Goal: Navigation & Orientation: Go to known website

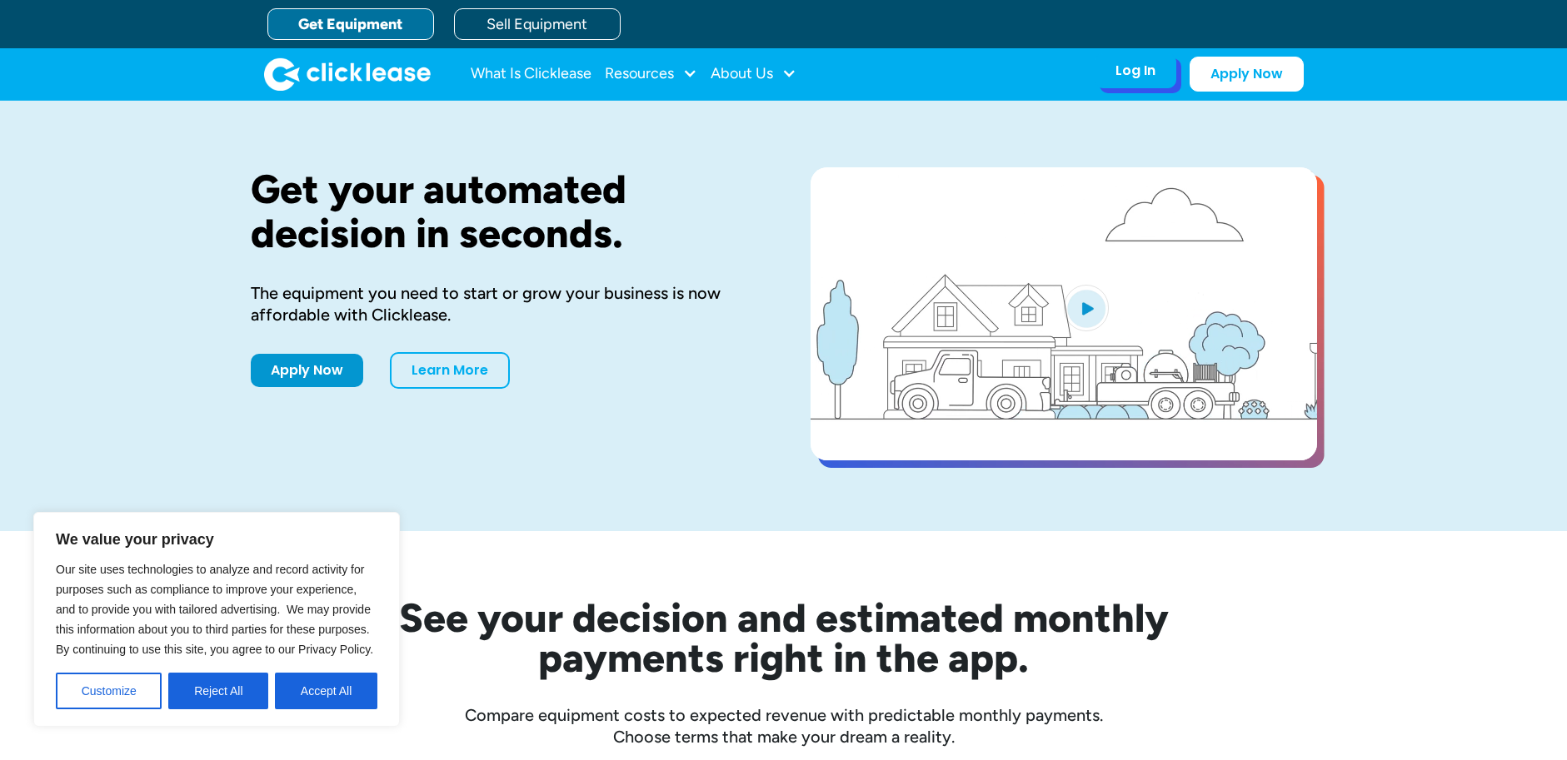
click at [1134, 79] on div "Log In" at bounding box center [1135, 70] width 40 height 17
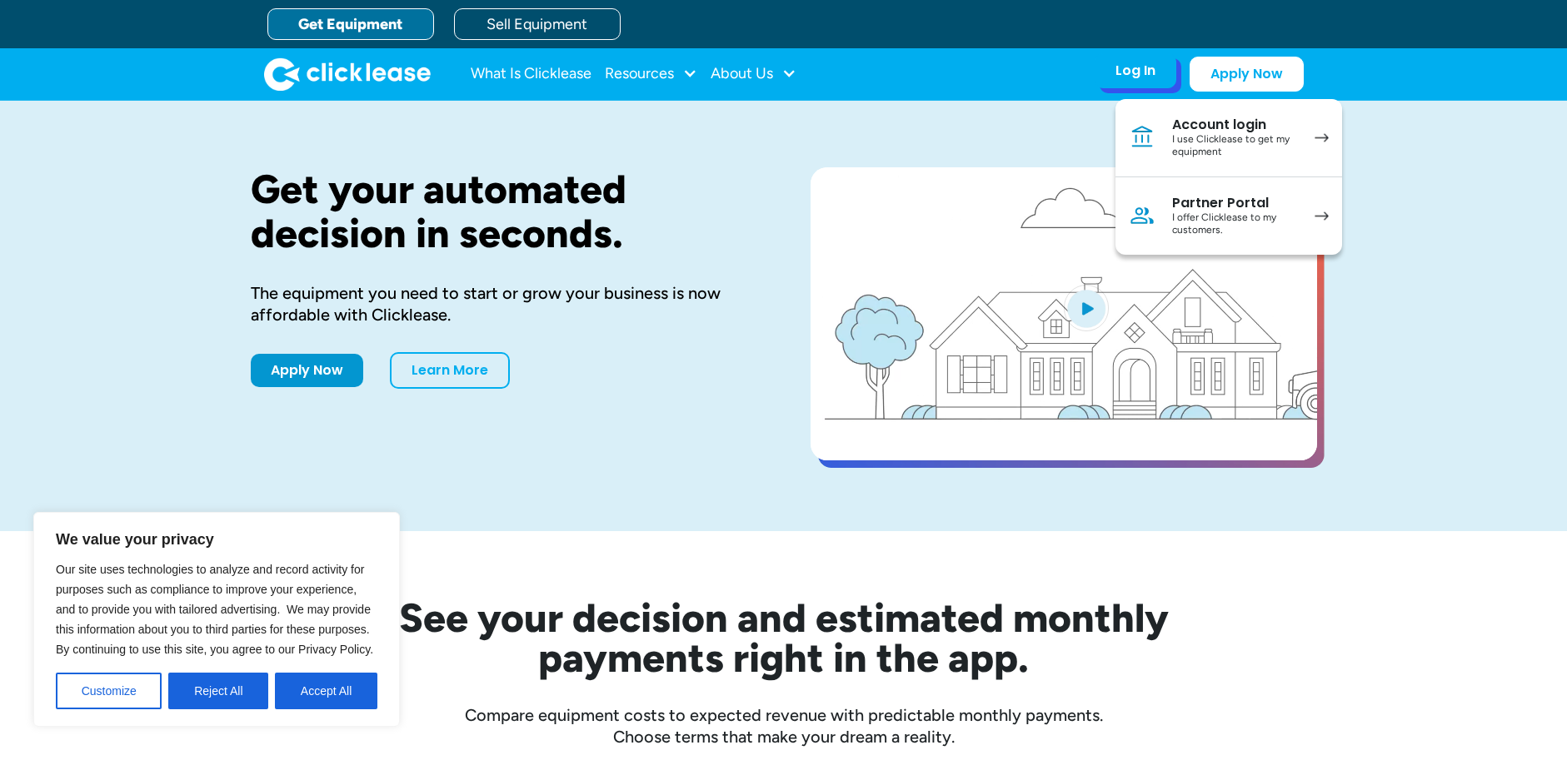
click at [1128, 67] on div "Log In" at bounding box center [1135, 70] width 40 height 17
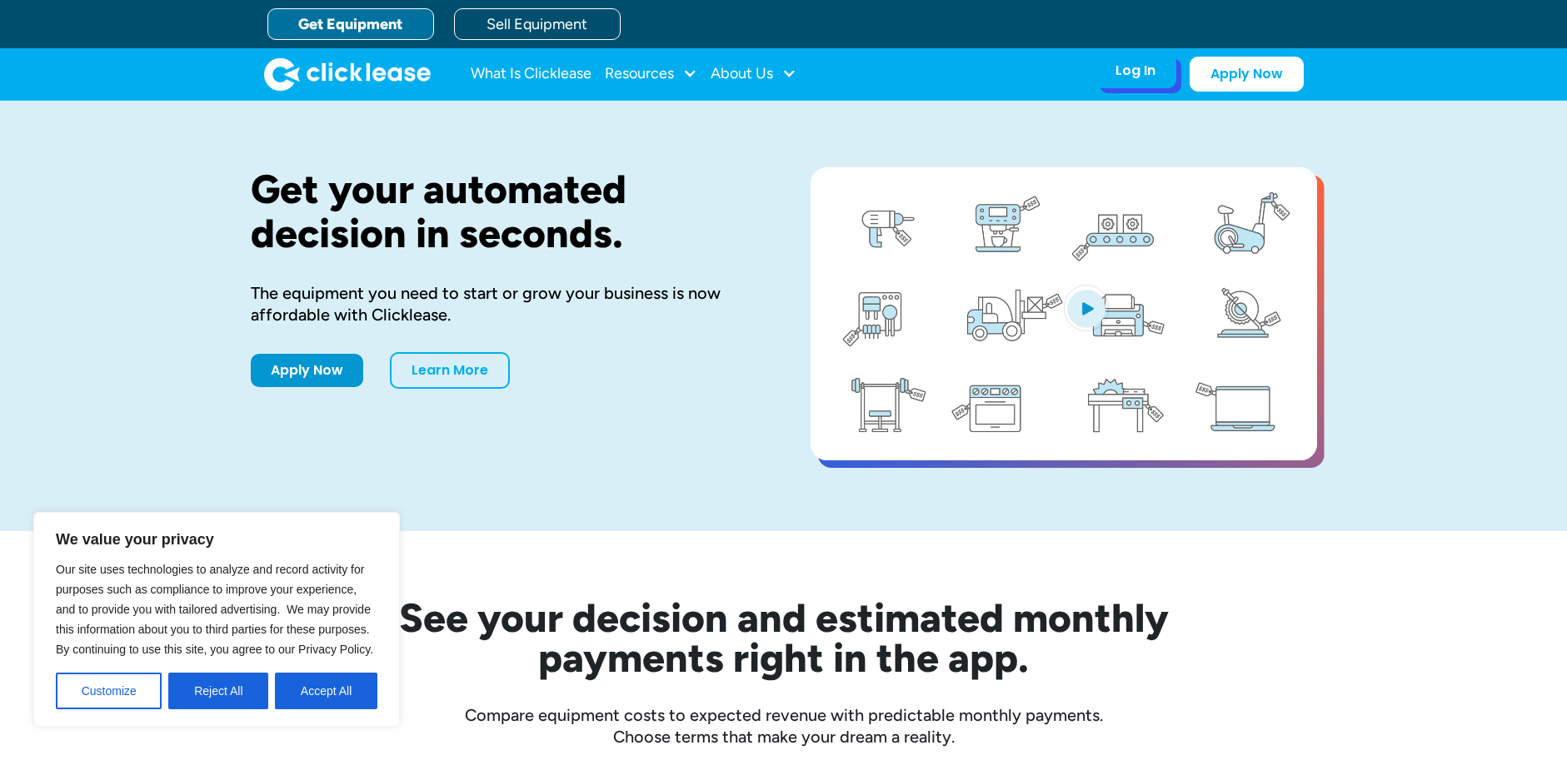
click at [1132, 62] on div "Log In" at bounding box center [1135, 70] width 40 height 17
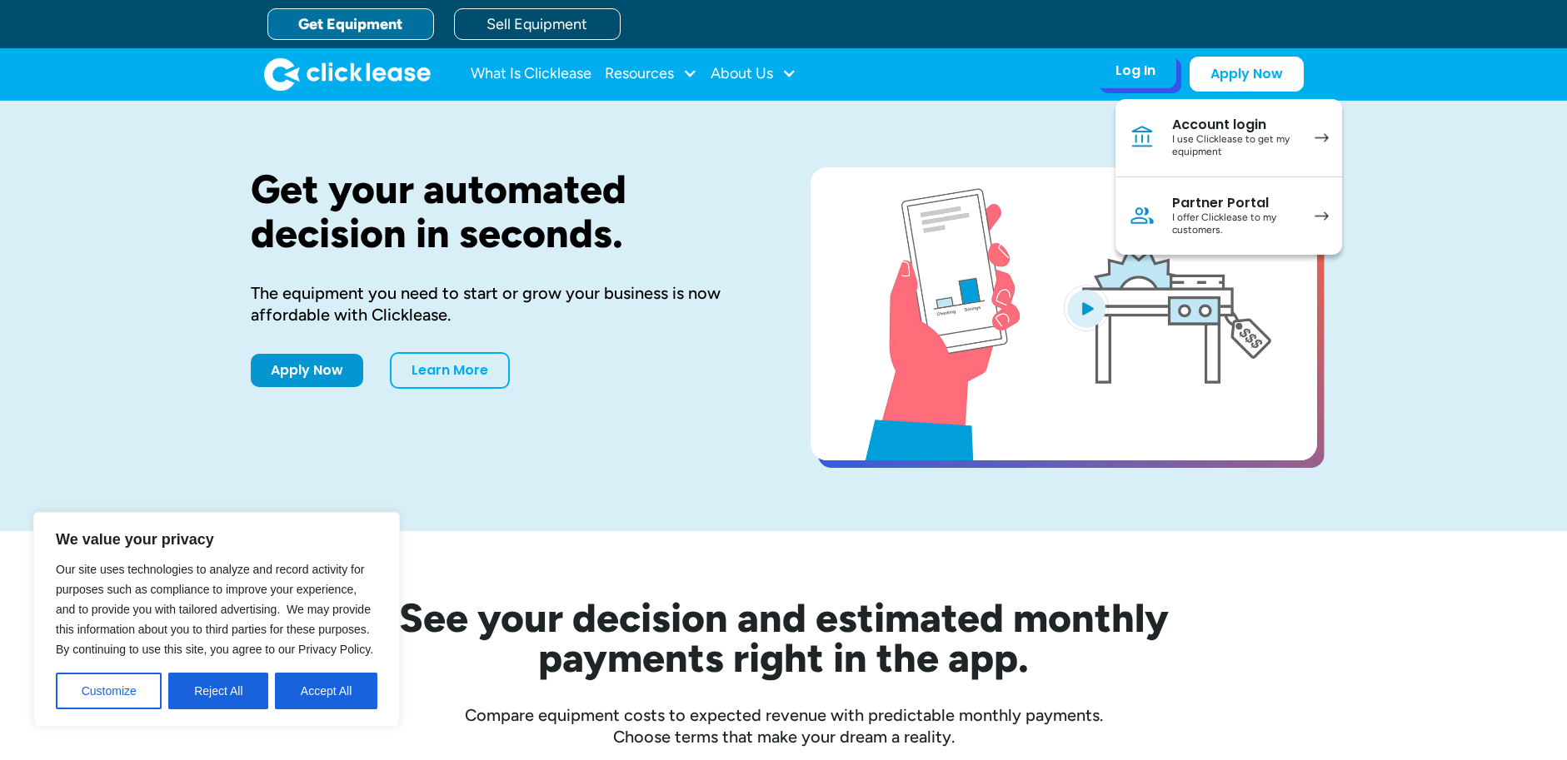
click at [1212, 148] on div "I use Clicklease to get my equipment" at bounding box center [1235, 146] width 126 height 26
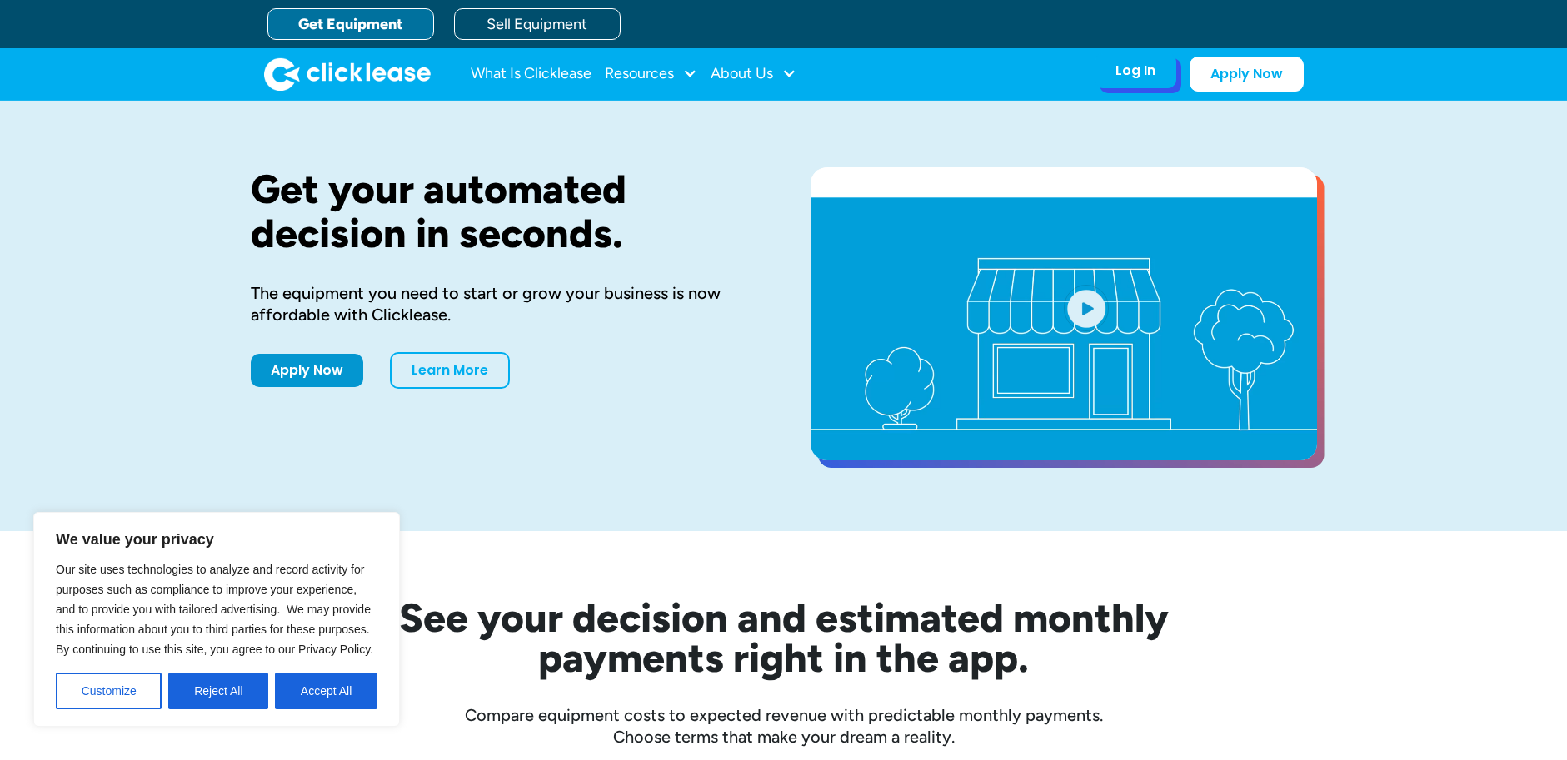
click at [1150, 77] on div "Log In" at bounding box center [1135, 70] width 40 height 17
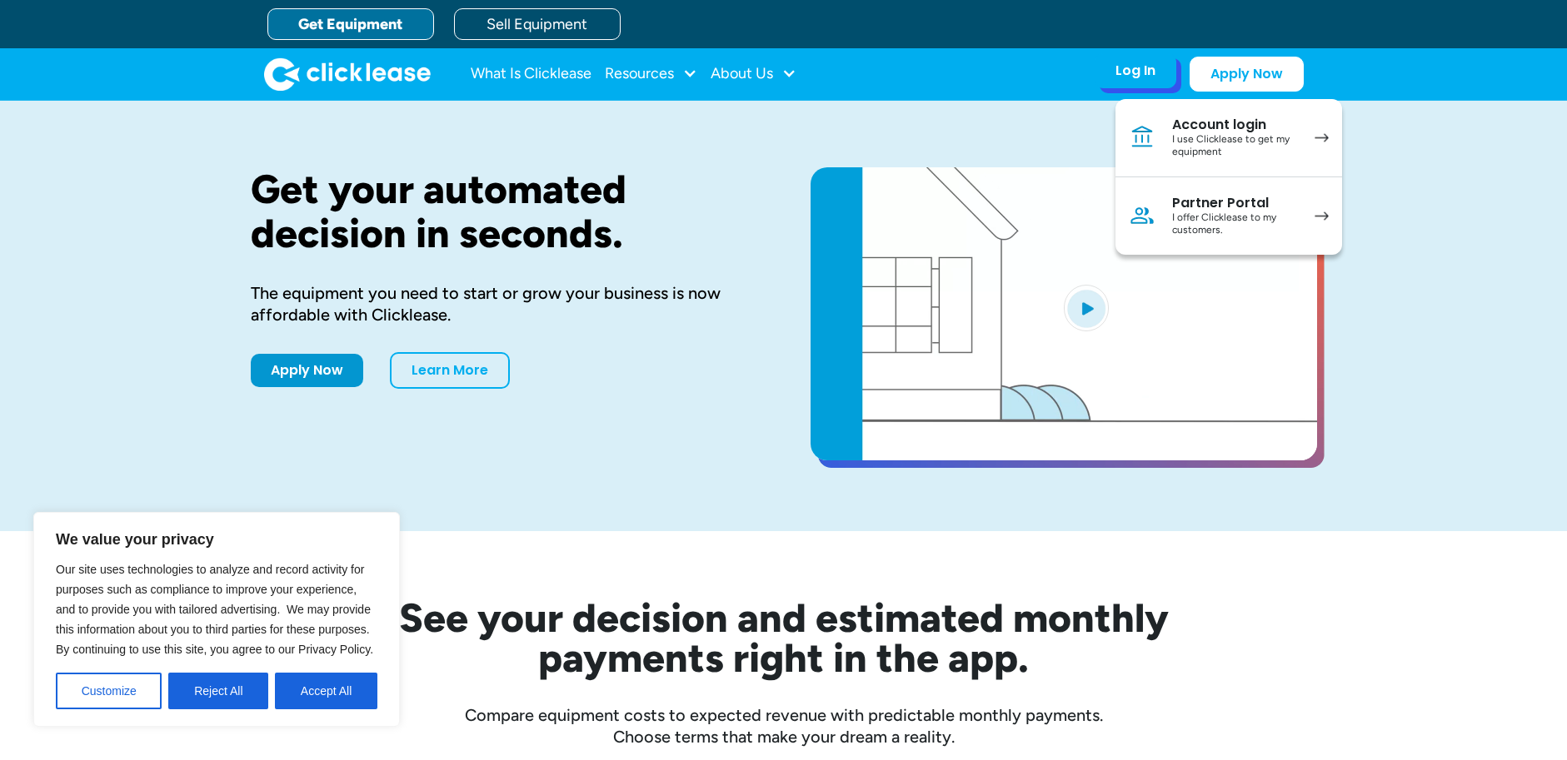
click at [1195, 218] on div "I offer Clicklease to my customers." at bounding box center [1235, 225] width 126 height 26
